Goal: Transaction & Acquisition: Purchase product/service

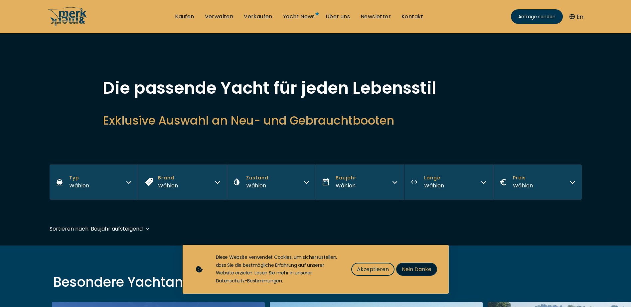
click at [406, 270] on span "Nein Danke" at bounding box center [417, 269] width 30 height 8
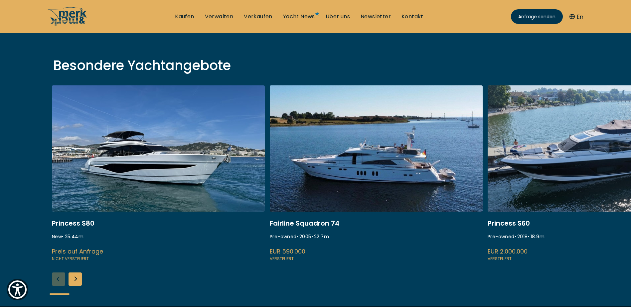
scroll to position [222, 0]
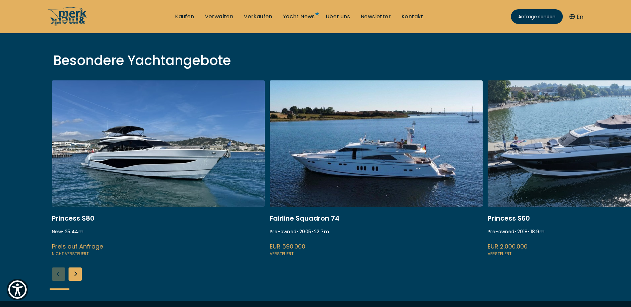
click at [129, 180] on link at bounding box center [158, 168] width 213 height 177
click at [116, 218] on link at bounding box center [158, 168] width 213 height 177
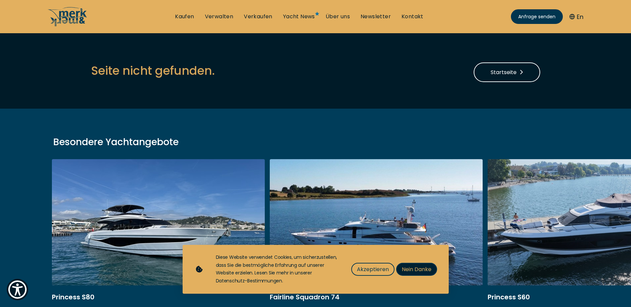
click at [416, 270] on span "Nein Danke" at bounding box center [417, 269] width 30 height 8
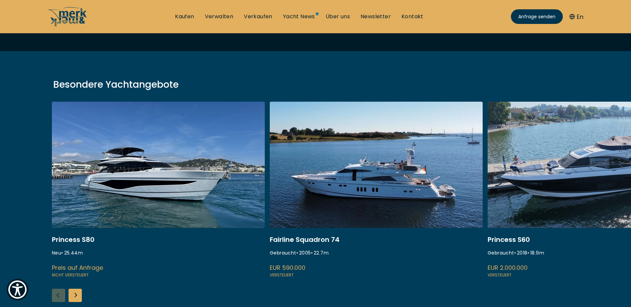
scroll to position [56, 0]
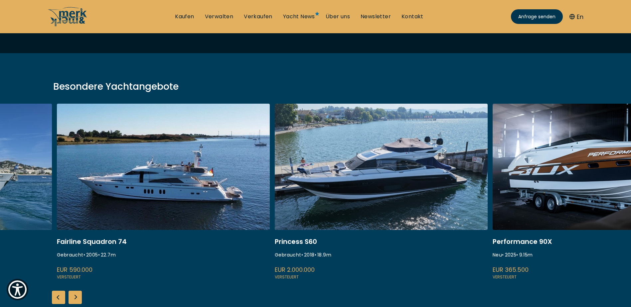
click at [353, 176] on link at bounding box center [381, 192] width 213 height 177
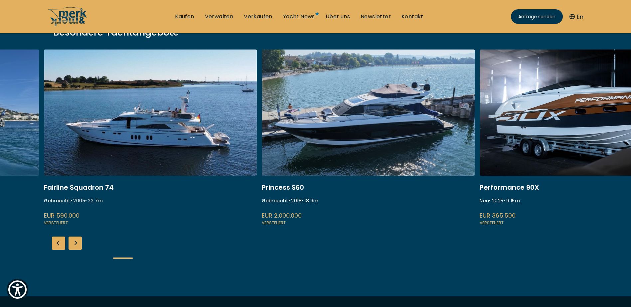
scroll to position [111, 0]
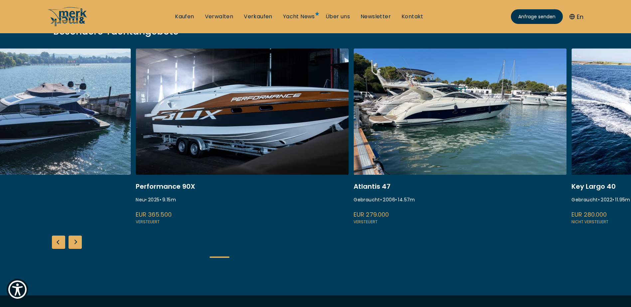
click at [89, 176] on link at bounding box center [24, 137] width 213 height 177
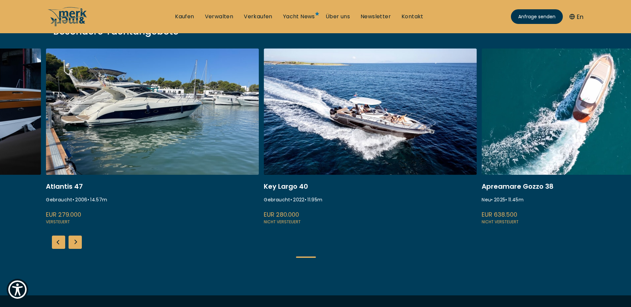
click at [181, 186] on link at bounding box center [152, 137] width 213 height 177
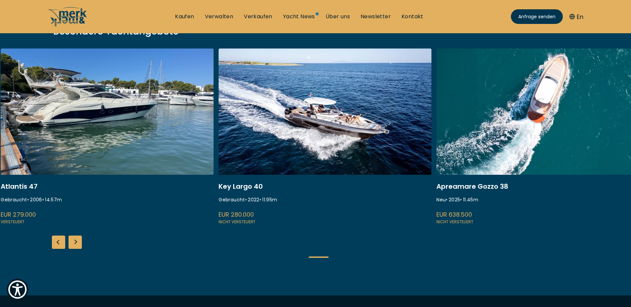
click at [436, 162] on link at bounding box center [542, 137] width 213 height 177
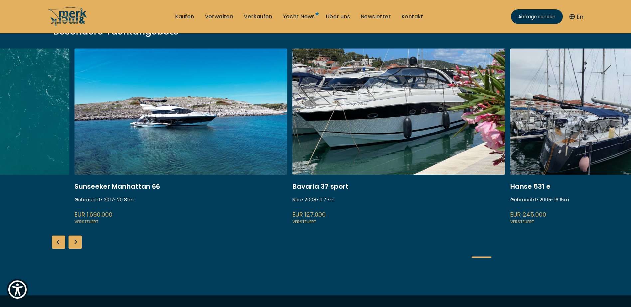
click at [272, 151] on link at bounding box center [180, 137] width 213 height 177
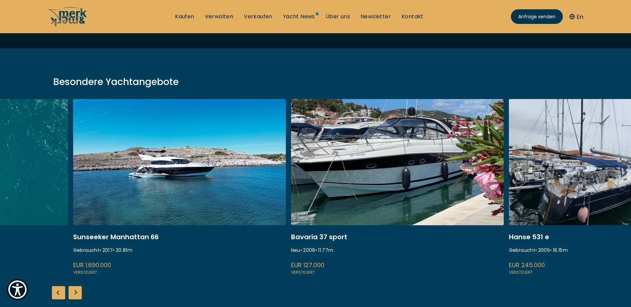
scroll to position [56, 0]
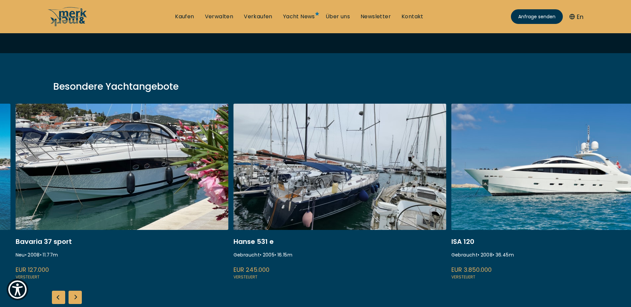
click at [116, 159] on link at bounding box center [122, 192] width 213 height 177
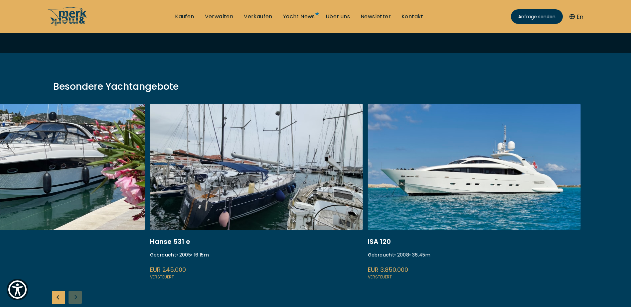
click at [375, 177] on link at bounding box center [474, 192] width 213 height 177
